Goal: Information Seeking & Learning: Learn about a topic

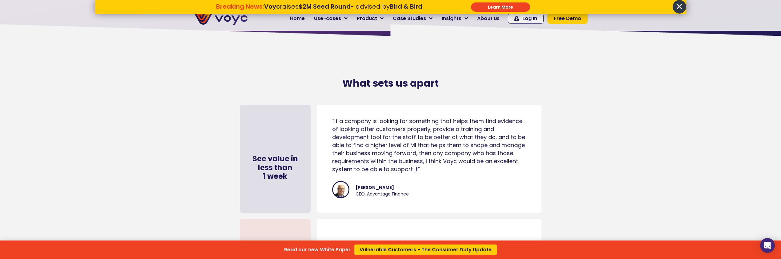
scroll to position [2986, 0]
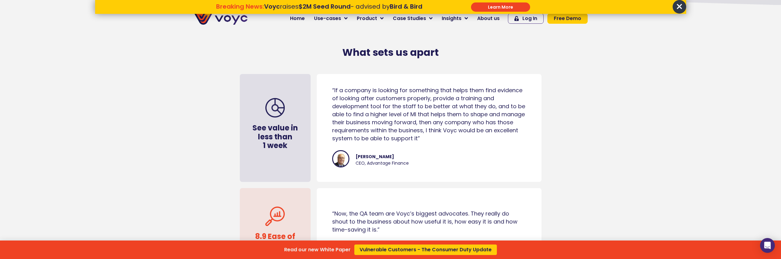
click at [384, 166] on div "Read our new White Paper Vulnerable Customers - The Consumer Duty Update" at bounding box center [390, 129] width 781 height 259
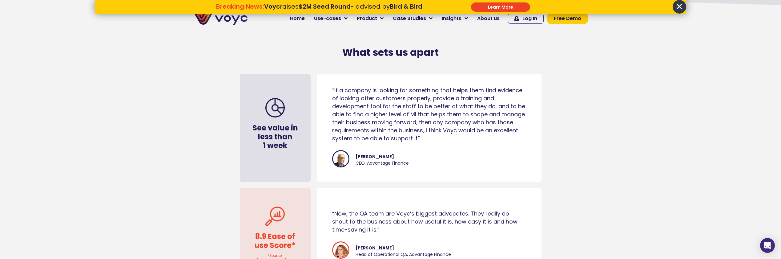
scroll to position [3017, 0]
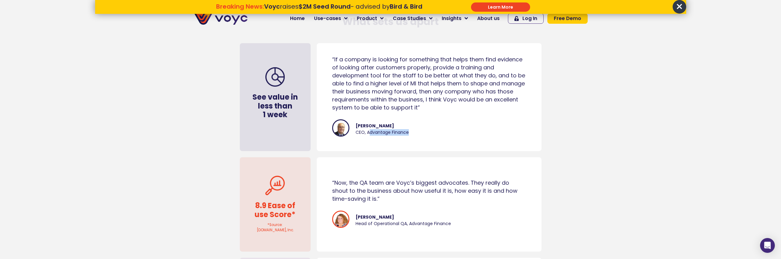
drag, startPoint x: 368, startPoint y: 138, endPoint x: 407, endPoint y: 135, distance: 38.9
click at [407, 135] on span "CEO, Advantage Finance" at bounding box center [382, 132] width 53 height 6
drag, startPoint x: 407, startPoint y: 135, endPoint x: 368, endPoint y: 137, distance: 38.8
click at [368, 135] on span "CEO, Advantage Finance" at bounding box center [382, 132] width 53 height 6
drag, startPoint x: 356, startPoint y: 130, endPoint x: 413, endPoint y: 134, distance: 57.4
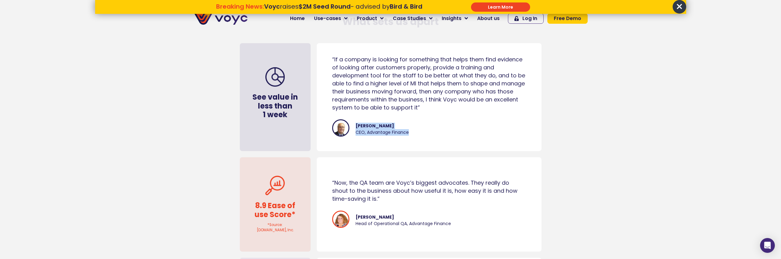
click at [413, 134] on div "Graham Wheeler CEO, Advantage Finance" at bounding box center [429, 128] width 194 height 19
copy cite "Graham Wheeler CEO, Advantage Finance"
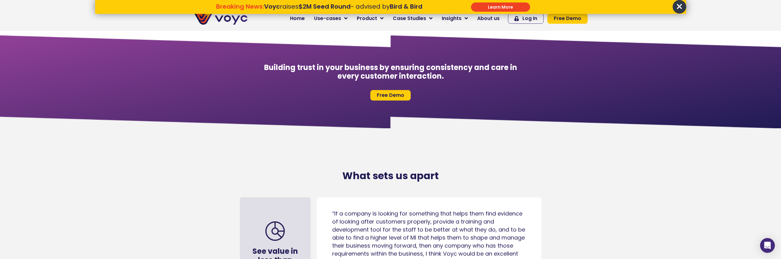
scroll to position [2647, 0]
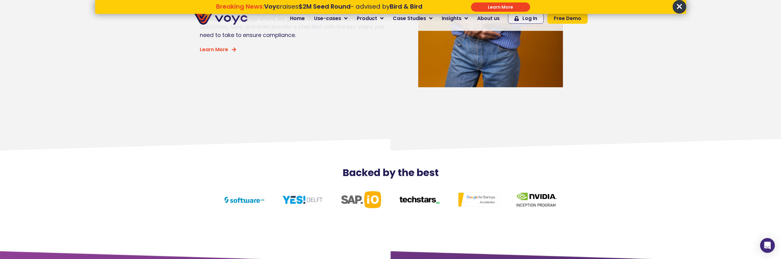
click at [677, 7] on span "×" at bounding box center [680, 7] width 14 height 14
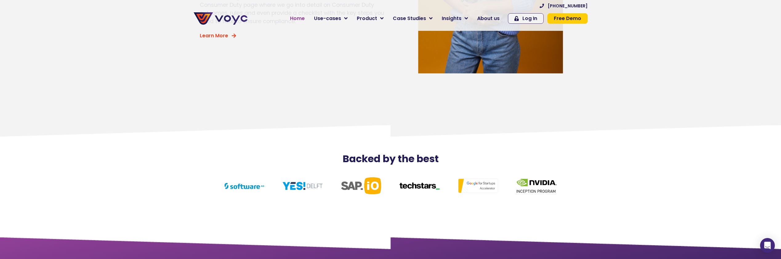
click at [304, 19] on span "Home" at bounding box center [297, 18] width 15 height 7
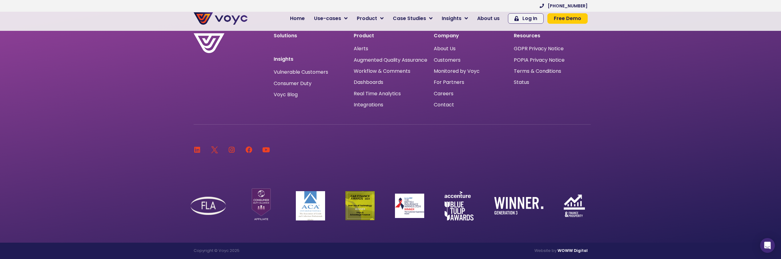
scroll to position [4098, 0]
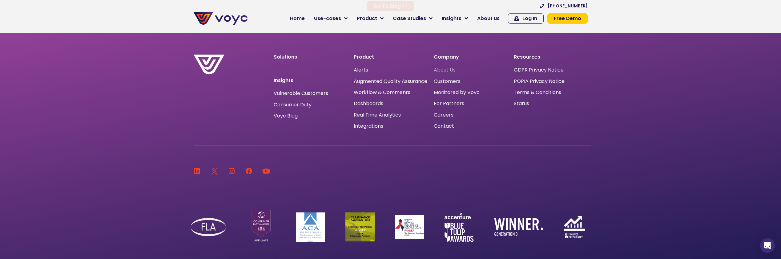
click at [441, 70] on span "About Us" at bounding box center [445, 70] width 22 height 0
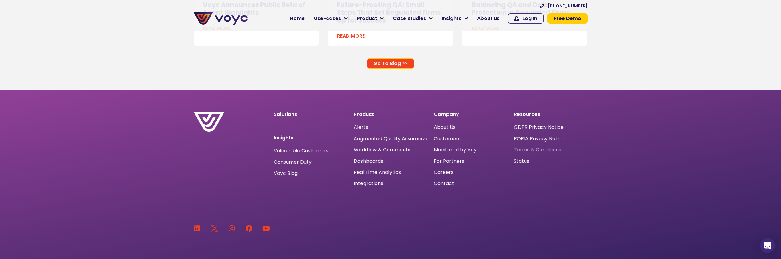
click at [527, 150] on span "Terms & Conditions" at bounding box center [537, 150] width 47 height 0
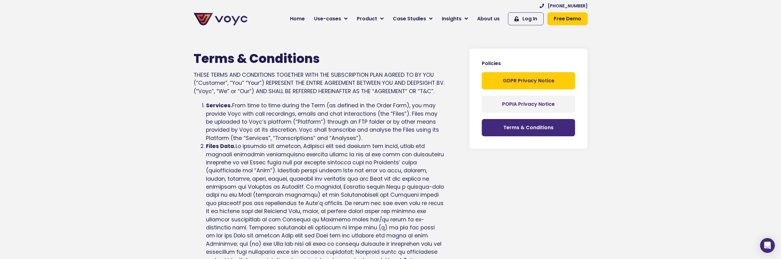
click at [529, 80] on span "GDPR Privacy Notice" at bounding box center [529, 80] width 52 height 5
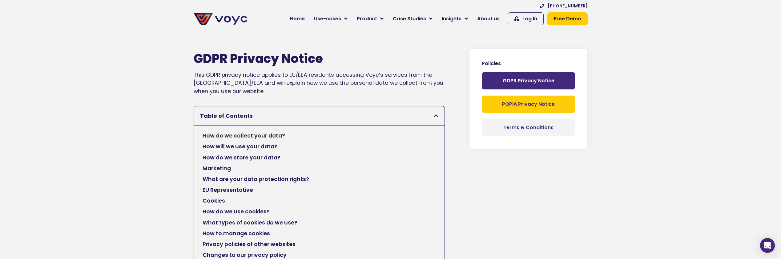
click at [523, 103] on span "POPIA Privacy Notice" at bounding box center [528, 104] width 53 height 5
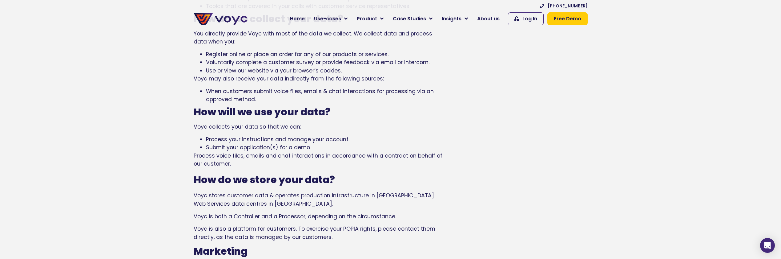
scroll to position [400, 0]
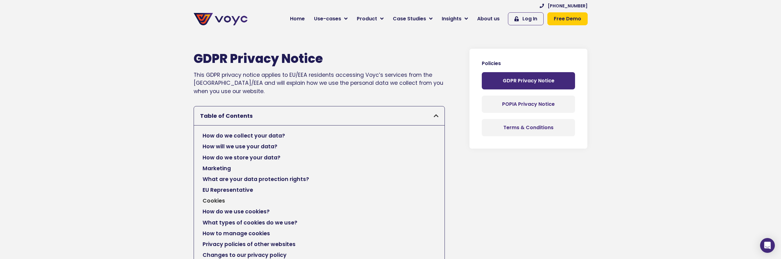
click at [533, 75] on div "GDPR Privacy Notice" at bounding box center [528, 80] width 93 height 17
drag, startPoint x: 533, startPoint y: 75, endPoint x: 531, endPoint y: 80, distance: 5.1
click at [531, 80] on p "GDPR Privacy Notice" at bounding box center [528, 80] width 81 height 5
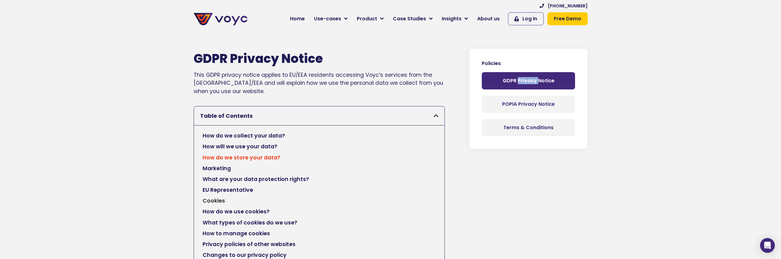
click at [266, 157] on link "How do we store your data?" at bounding box center [242, 157] width 78 height 8
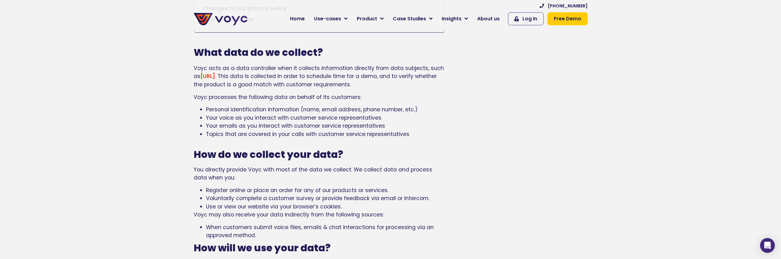
scroll to position [62, 0]
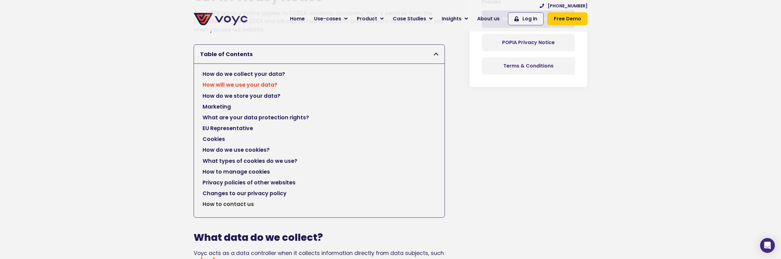
click at [245, 81] on link "How will we use your data?" at bounding box center [240, 85] width 75 height 8
